Goal: Navigation & Orientation: Find specific page/section

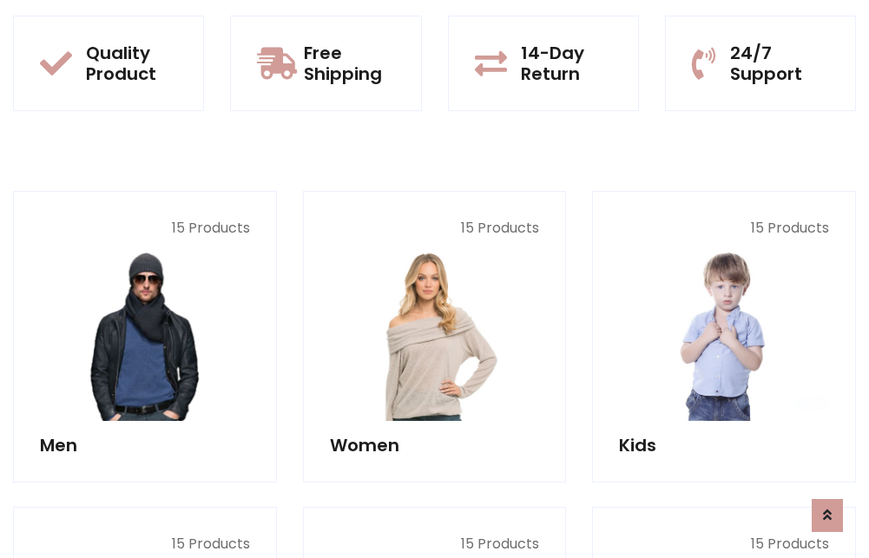
scroll to position [1505, 0]
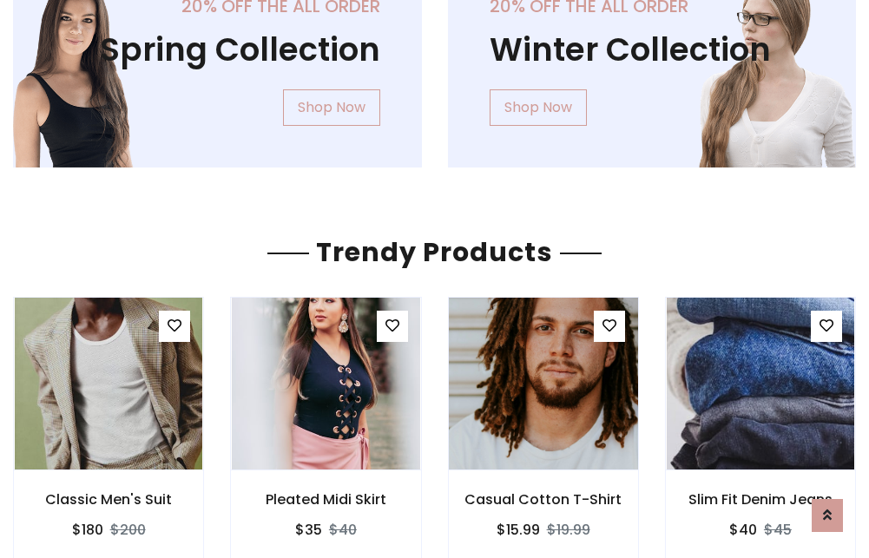
click at [543, 384] on img at bounding box center [544, 383] width 226 height 417
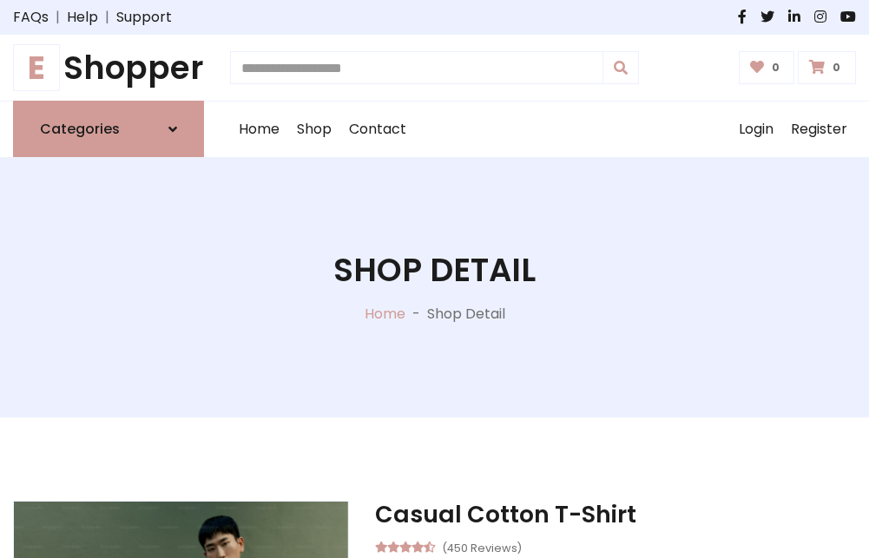
click at [109, 68] on h1 "E Shopper" at bounding box center [108, 68] width 191 height 38
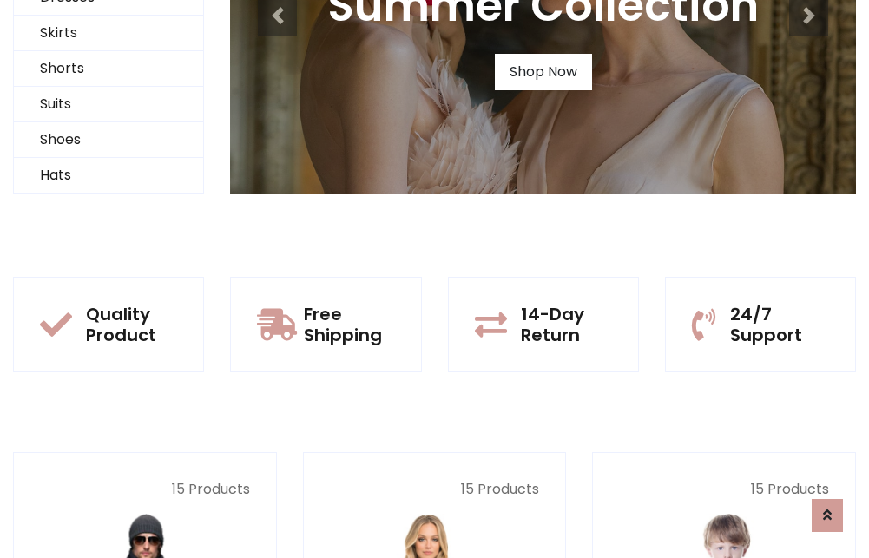
scroll to position [168, 0]
